Goal: Navigation & Orientation: Find specific page/section

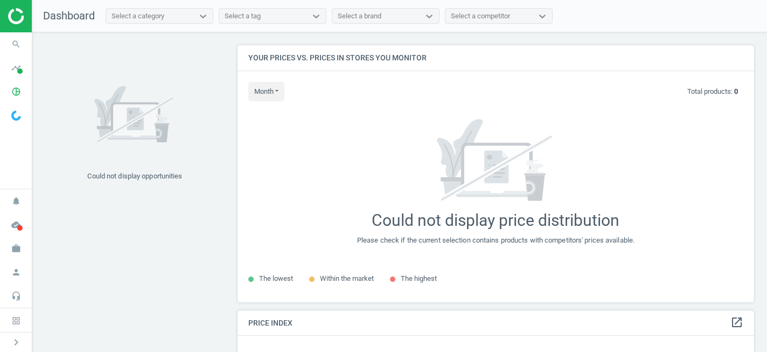
scroll to position [258, 517]
click at [17, 321] on icon at bounding box center [15, 320] width 7 height 7
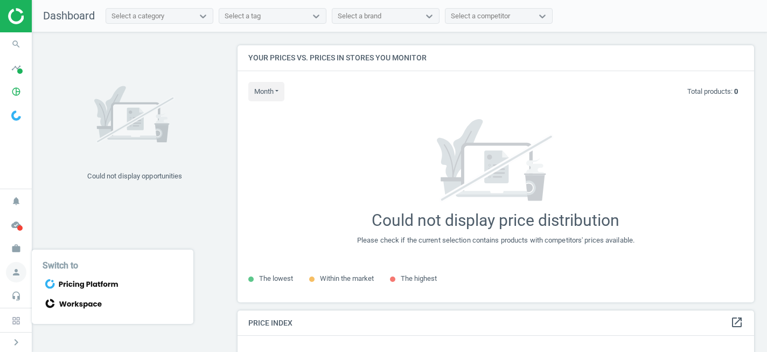
click at [15, 270] on icon "person" at bounding box center [16, 272] width 20 height 20
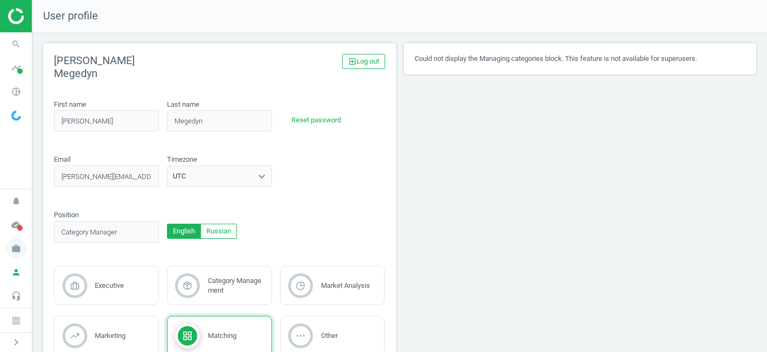
click at [17, 250] on icon "work" at bounding box center [16, 248] width 20 height 20
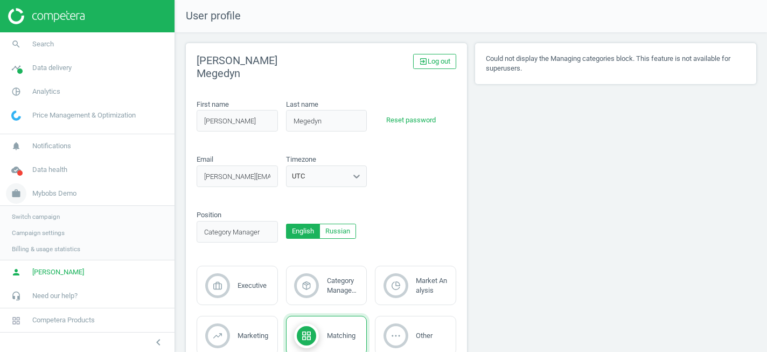
click at [50, 192] on span "Mybobs Demo" at bounding box center [54, 194] width 44 height 10
click at [599, 226] on div "Could not display the Managing categories block. This feature is not available …" at bounding box center [616, 226] width 289 height 366
click at [49, 91] on span "Analytics" at bounding box center [46, 92] width 28 height 10
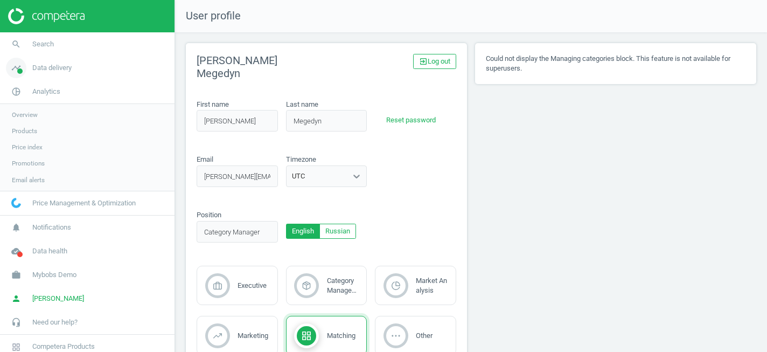
click at [51, 65] on span "Data delivery" at bounding box center [51, 68] width 39 height 10
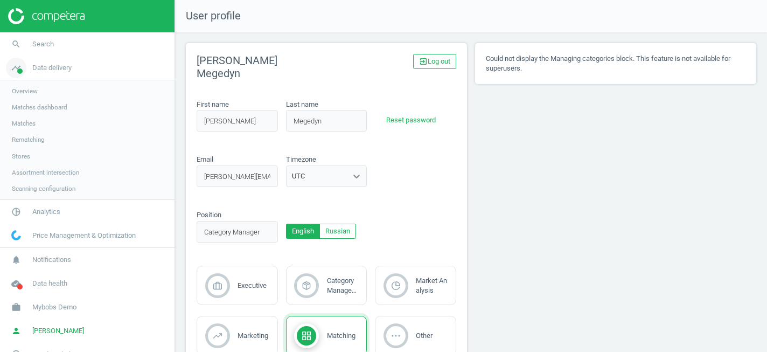
click at [63, 64] on span "Data delivery" at bounding box center [51, 68] width 39 height 10
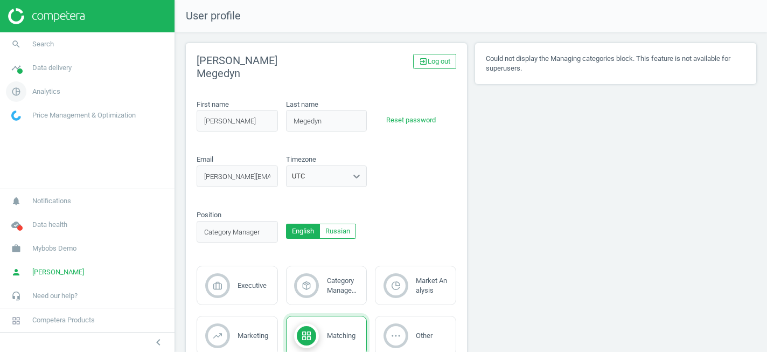
click at [41, 94] on span "Analytics" at bounding box center [46, 92] width 28 height 10
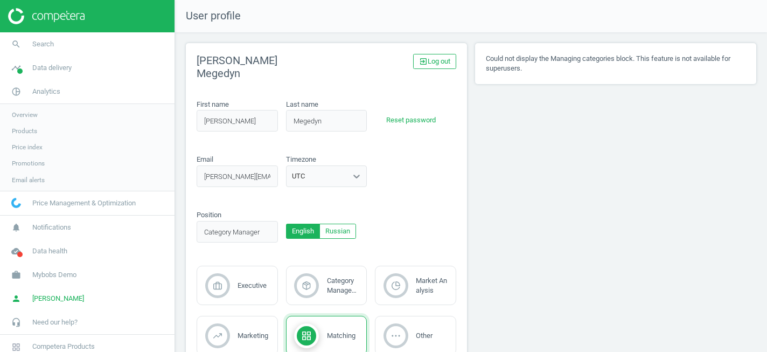
click at [29, 128] on span "Products" at bounding box center [24, 131] width 25 height 9
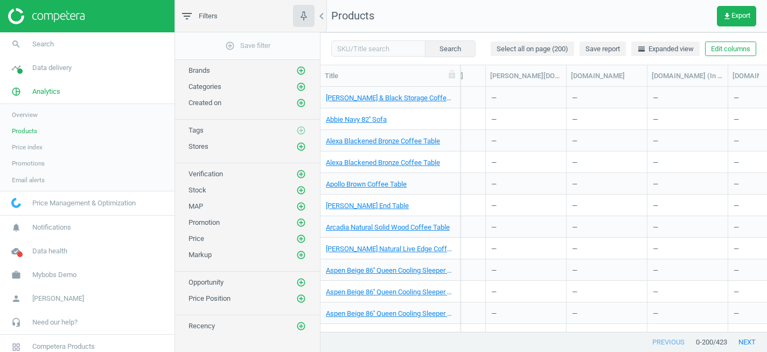
click at [15, 113] on span "Overview" at bounding box center [25, 114] width 26 height 9
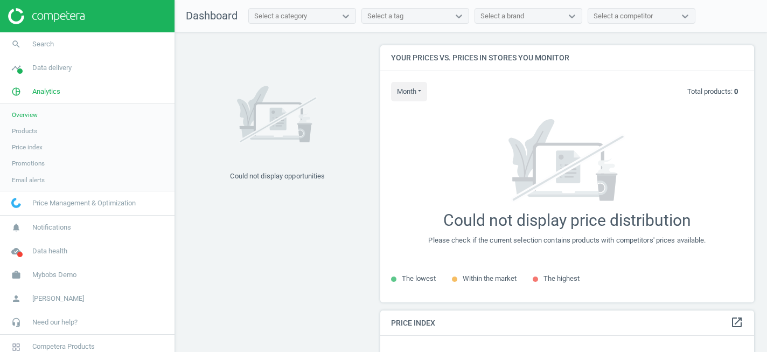
click at [22, 133] on span "Products" at bounding box center [24, 131] width 25 height 9
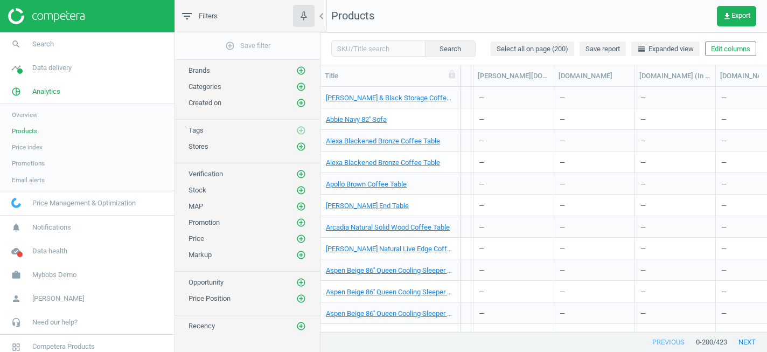
scroll to position [0, 1268]
click at [302, 148] on icon "add_circle_outline" at bounding box center [301, 147] width 10 height 10
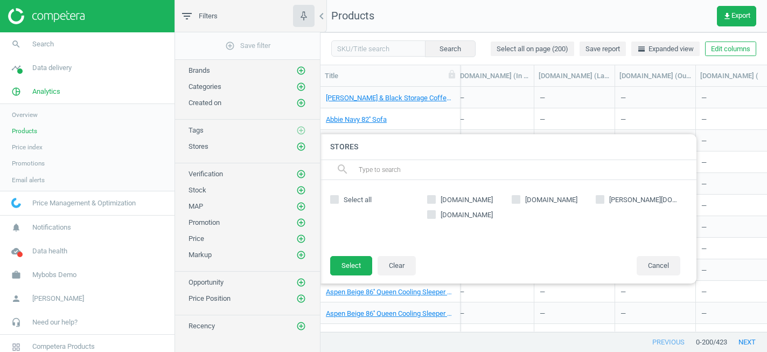
click at [430, 200] on input "[DOMAIN_NAME]" at bounding box center [431, 199] width 7 height 7
checkbox input "true"
click at [360, 264] on button "Select" at bounding box center [351, 265] width 42 height 19
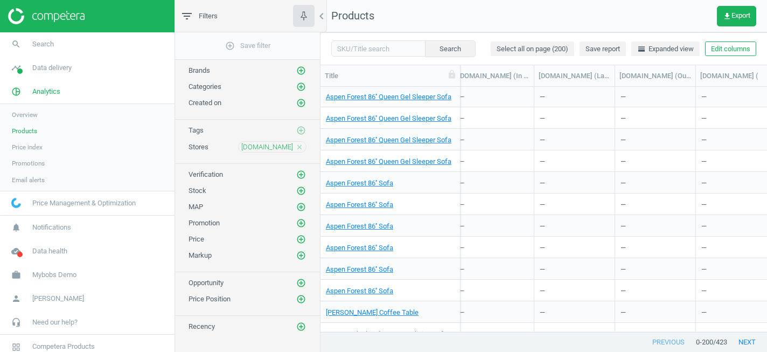
scroll to position [681, 0]
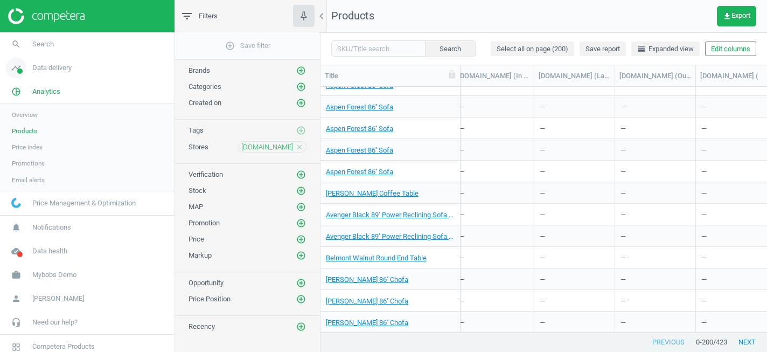
click at [58, 68] on span "Data delivery" at bounding box center [51, 68] width 39 height 10
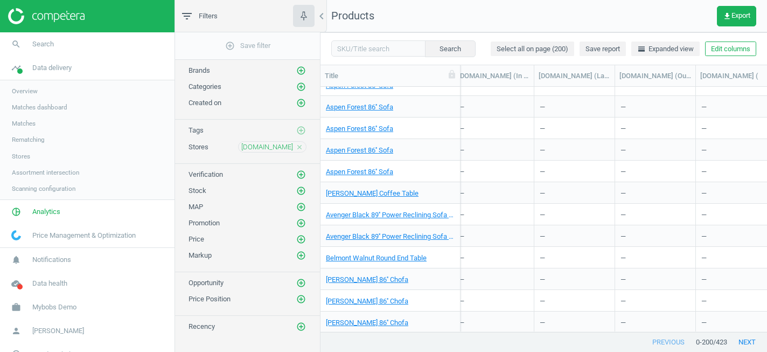
click at [23, 156] on span "Stores" at bounding box center [21, 156] width 18 height 9
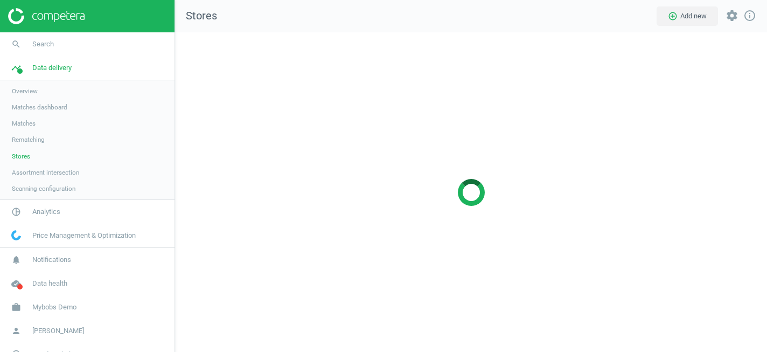
scroll to position [320, 593]
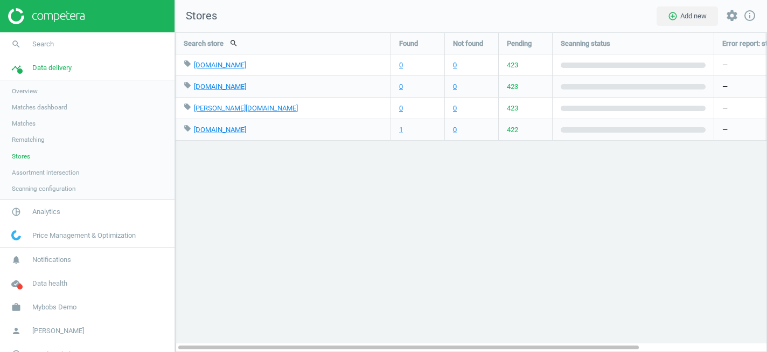
click at [25, 170] on span "Assortment intersection" at bounding box center [45, 172] width 67 height 9
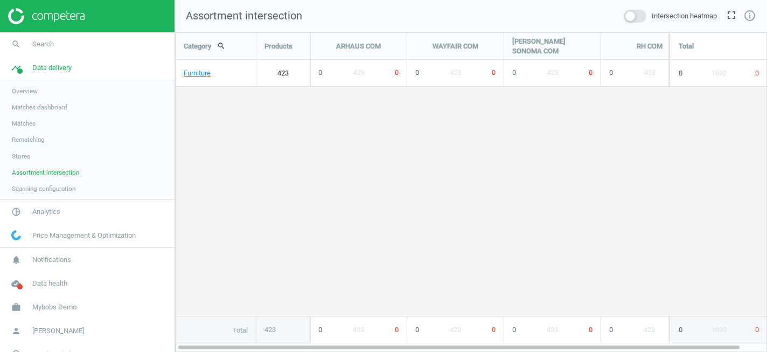
scroll to position [320, 593]
click at [25, 157] on span "Stores" at bounding box center [21, 156] width 18 height 9
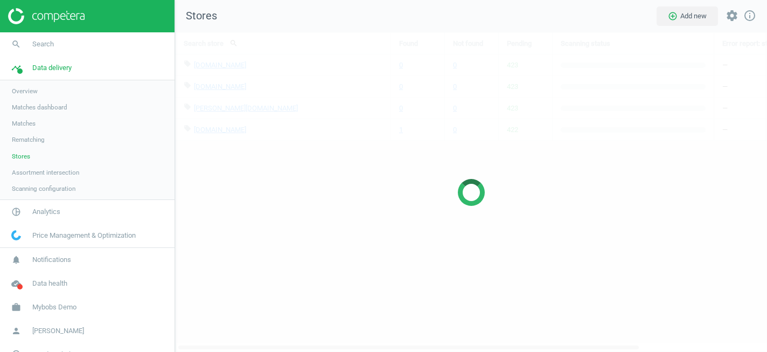
scroll to position [320, 593]
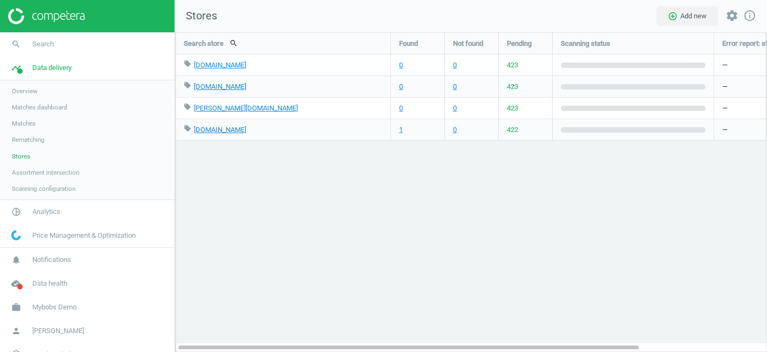
click at [28, 107] on span "Matches dashboard" at bounding box center [40, 107] width 56 height 9
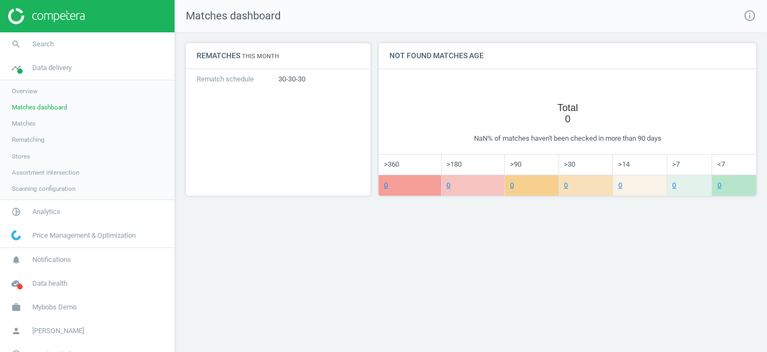
click at [36, 85] on link "Overview" at bounding box center [87, 91] width 175 height 16
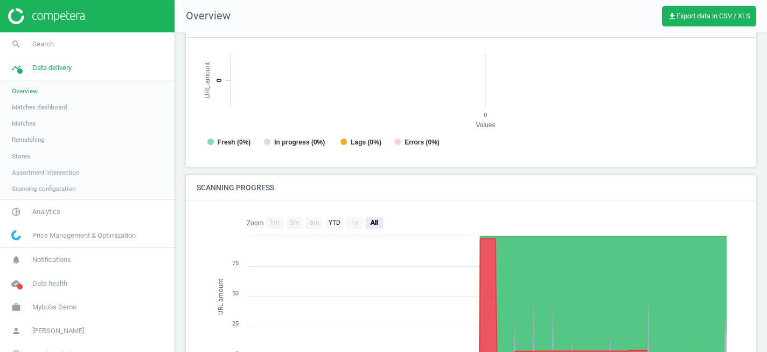
scroll to position [231, 0]
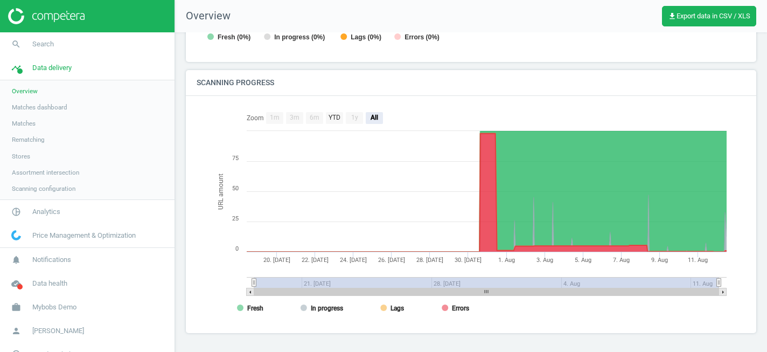
click at [30, 123] on span "Matches" at bounding box center [24, 123] width 24 height 9
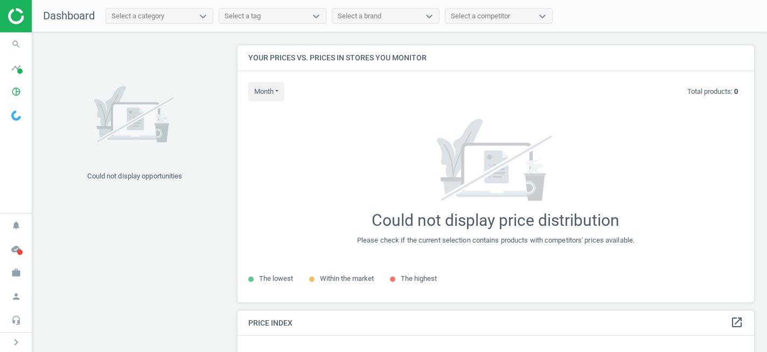
scroll to position [258, 517]
click at [13, 92] on icon "pie_chart_outlined" at bounding box center [16, 91] width 20 height 20
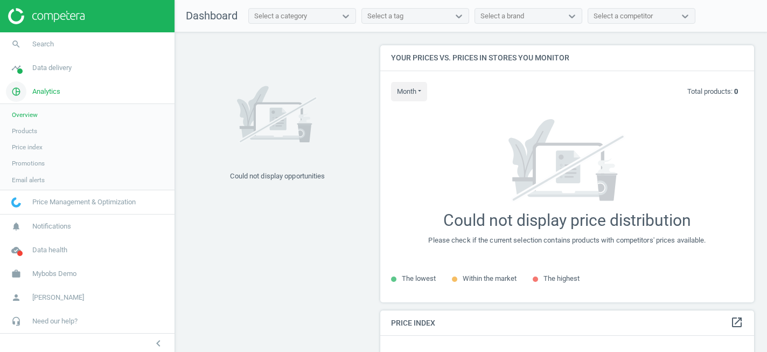
scroll to position [5, 5]
click at [29, 133] on span "Products" at bounding box center [24, 131] width 25 height 9
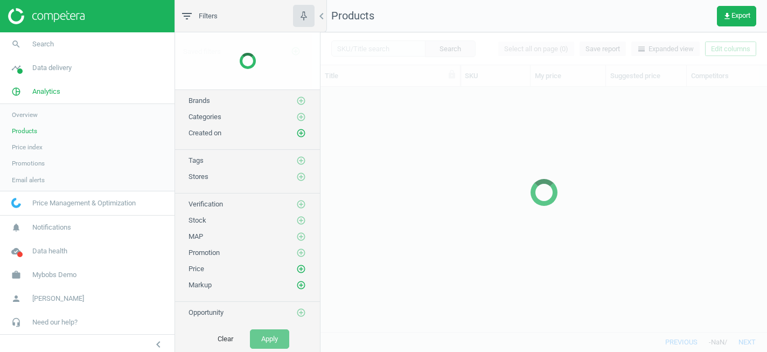
scroll to position [245, 447]
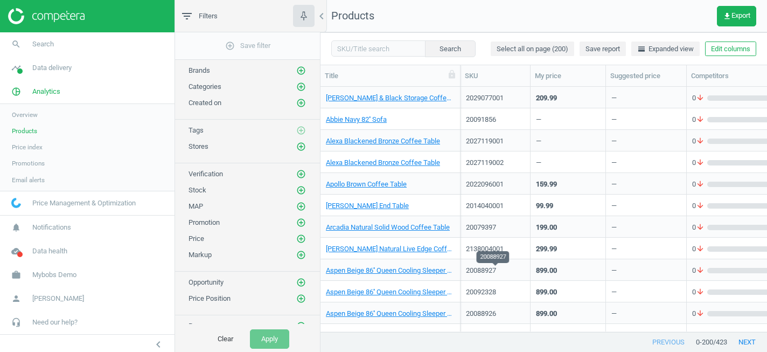
click at [481, 274] on div "20088927" at bounding box center [495, 271] width 59 height 10
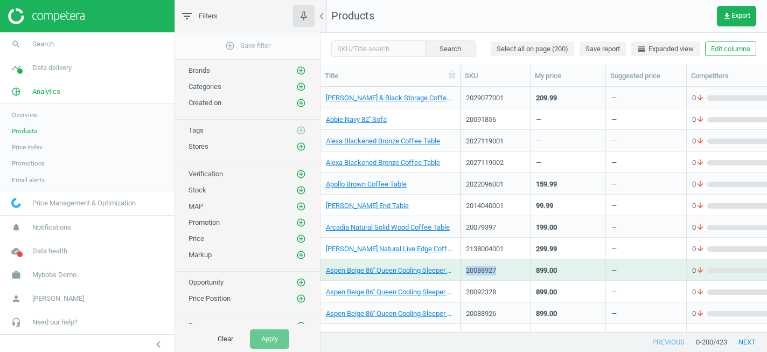
click at [481, 274] on div "20088927" at bounding box center [495, 271] width 59 height 10
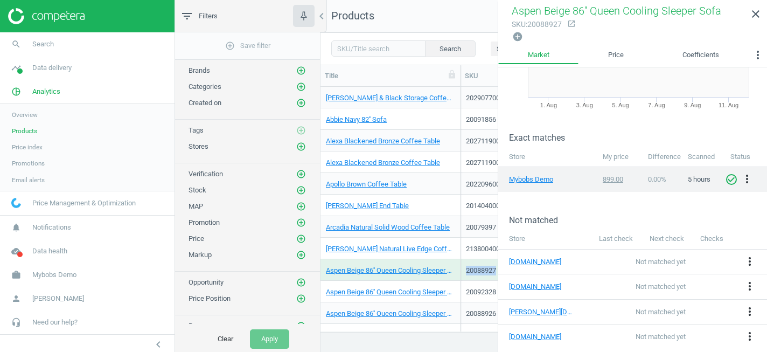
scroll to position [0, 0]
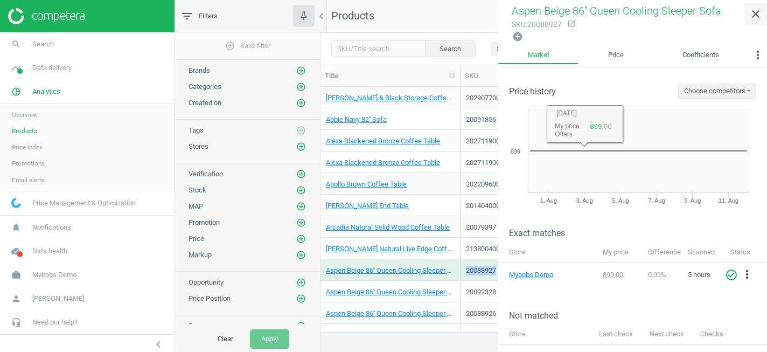
click at [756, 18] on icon "close" at bounding box center [756, 14] width 13 height 13
